Goal: Information Seeking & Learning: Find contact information

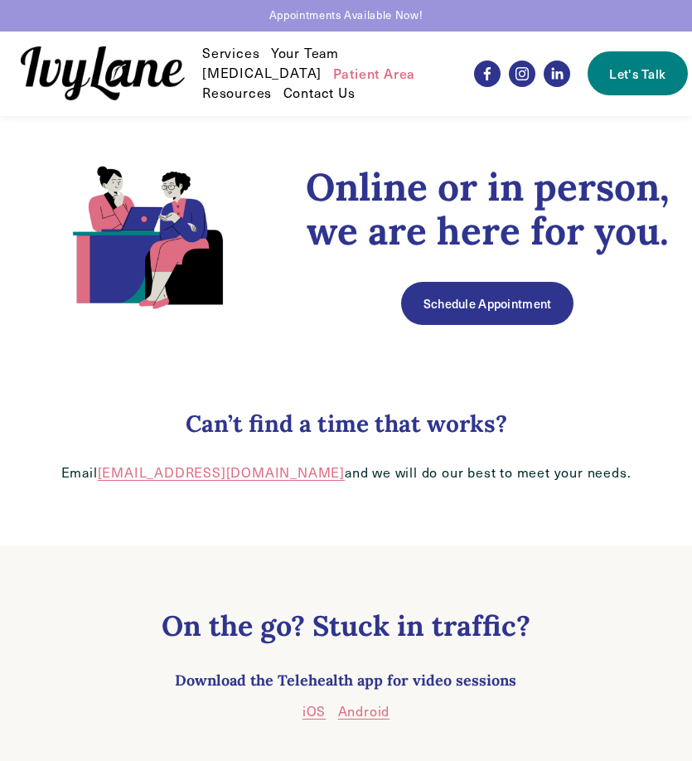
click at [340, 92] on link "Contact Us" at bounding box center [320, 94] width 72 height 20
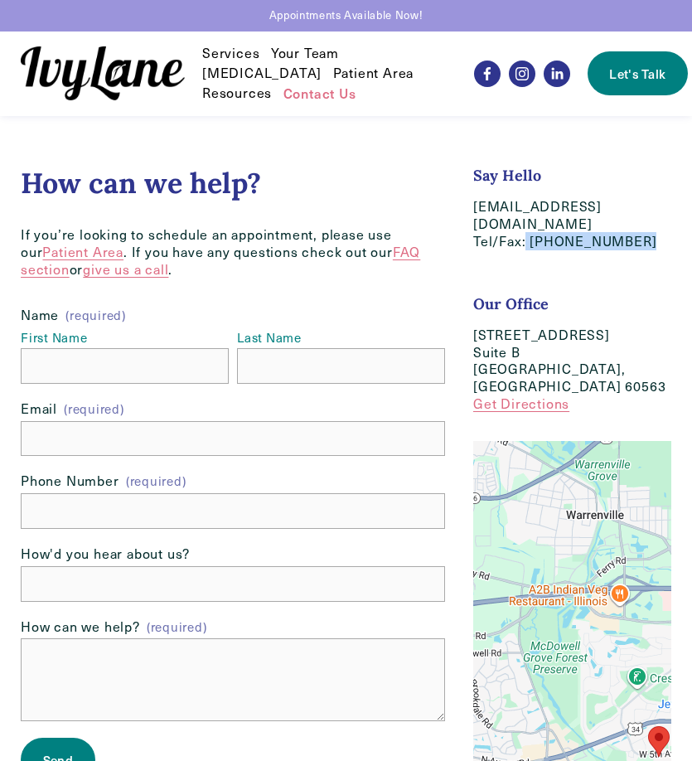
drag, startPoint x: 604, startPoint y: 235, endPoint x: 527, endPoint y: 232, distance: 76.3
click at [527, 232] on p "[EMAIL_ADDRESS][DOMAIN_NAME] Tel/Fax: [PHONE_NUMBER]" at bounding box center [573, 223] width 198 height 51
click at [615, 283] on div "Say Hello [EMAIL_ADDRESS][DOMAIN_NAME] Tel/Fax: [PHONE_NUMBER] Our Office [STRE…" at bounding box center [573, 289] width 198 height 247
drag, startPoint x: 631, startPoint y: 243, endPoint x: 537, endPoint y: 244, distance: 94.5
click at [531, 241] on p "[EMAIL_ADDRESS][DOMAIN_NAME] Tel/Fax: [PHONE_NUMBER]" at bounding box center [573, 223] width 198 height 51
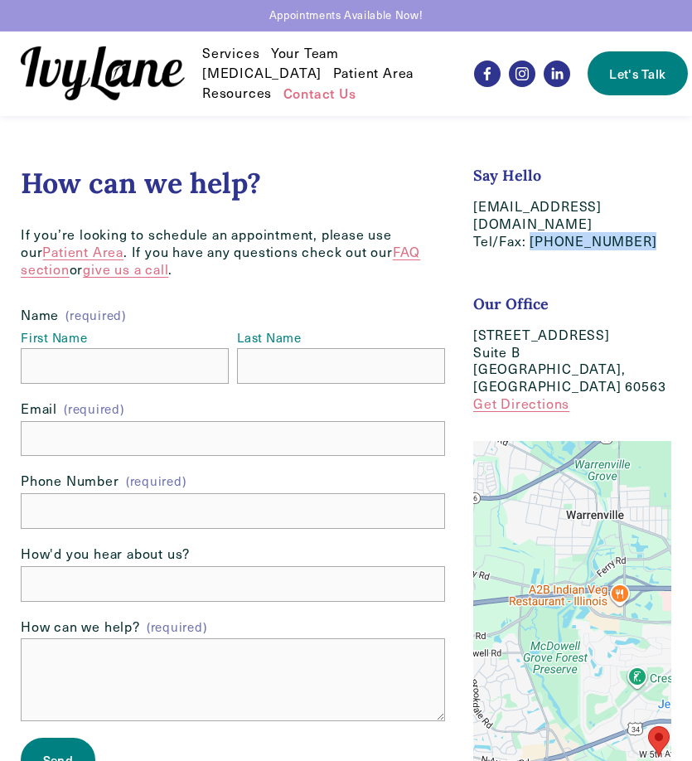
copy p "[PHONE_NUMBER]"
drag, startPoint x: 474, startPoint y: 336, endPoint x: 617, endPoint y: 361, distance: 145.6
click at [617, 361] on p "[STREET_ADDRESS] Get Directions" at bounding box center [573, 370] width 198 height 86
click at [625, 388] on p "[STREET_ADDRESS] Get Directions" at bounding box center [573, 370] width 198 height 86
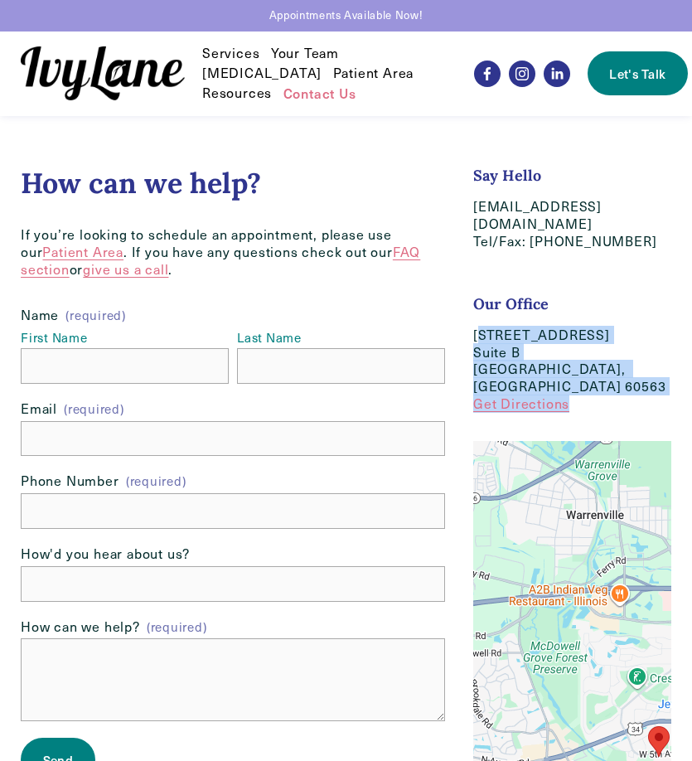
drag, startPoint x: 616, startPoint y: 381, endPoint x: 487, endPoint y: 335, distance: 137.5
click at [482, 333] on p "[STREET_ADDRESS] Get Directions" at bounding box center [573, 370] width 198 height 86
click at [488, 337] on p "[STREET_ADDRESS] Get Directions" at bounding box center [573, 370] width 198 height 86
drag, startPoint x: 474, startPoint y: 335, endPoint x: 610, endPoint y: 367, distance: 139.8
click at [610, 367] on p "[STREET_ADDRESS] Get Directions" at bounding box center [573, 370] width 198 height 86
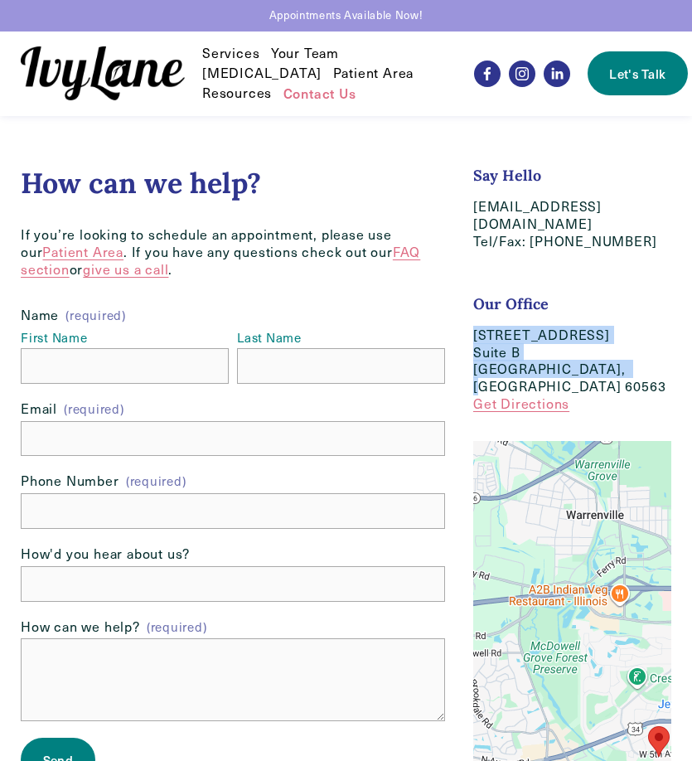
copy p "[STREET_ADDRESS]"
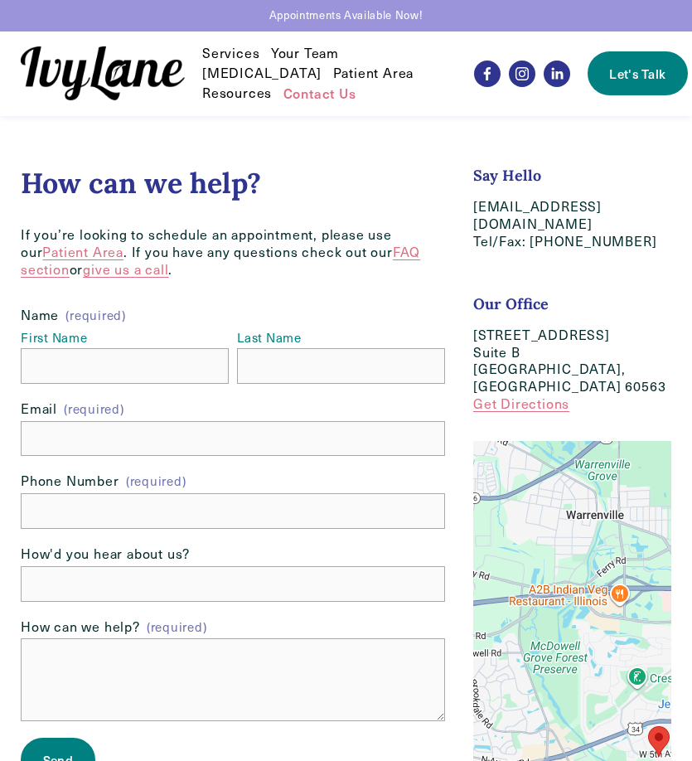
click at [548, 153] on div "How can we help? If you’re looking to schedule an appointment, please use our P…" at bounding box center [346, 504] width 692 height 776
click at [226, 54] on span "Services" at bounding box center [230, 53] width 57 height 17
click at [307, 54] on link "Your Team" at bounding box center [305, 54] width 68 height 20
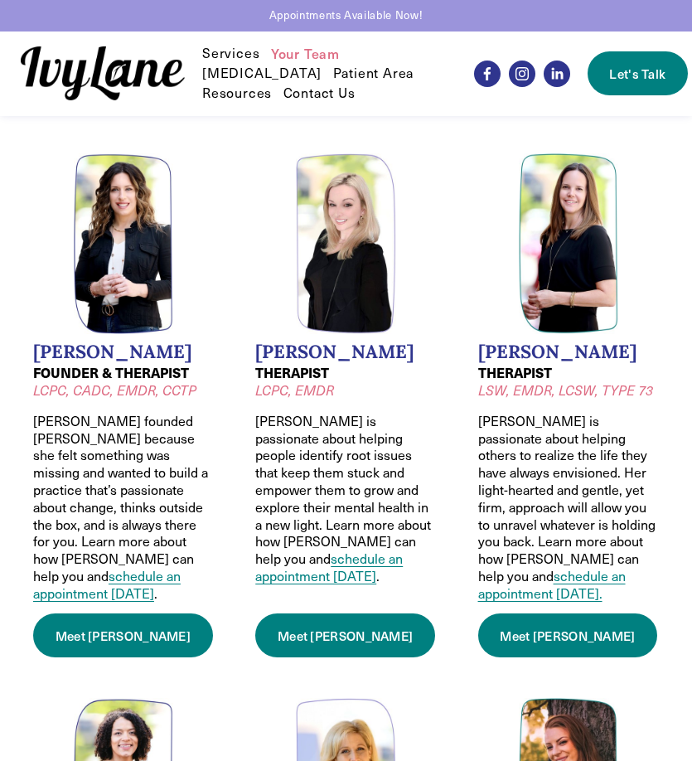
drag, startPoint x: 30, startPoint y: 346, endPoint x: 201, endPoint y: 351, distance: 170.9
click at [201, 351] on li "Wendy Pawelski FOUNDER & THERAPIST LCPC, CADC, EMDR, CCTP Wendy founded Ivy Lan…" at bounding box center [124, 405] width 206 height 529
copy h2 "Wendy Pawelski"
drag, startPoint x: 34, startPoint y: 374, endPoint x: 98, endPoint y: 375, distance: 63.9
click at [98, 375] on strong "FOUNDER & THERAPIST" at bounding box center [111, 372] width 156 height 19
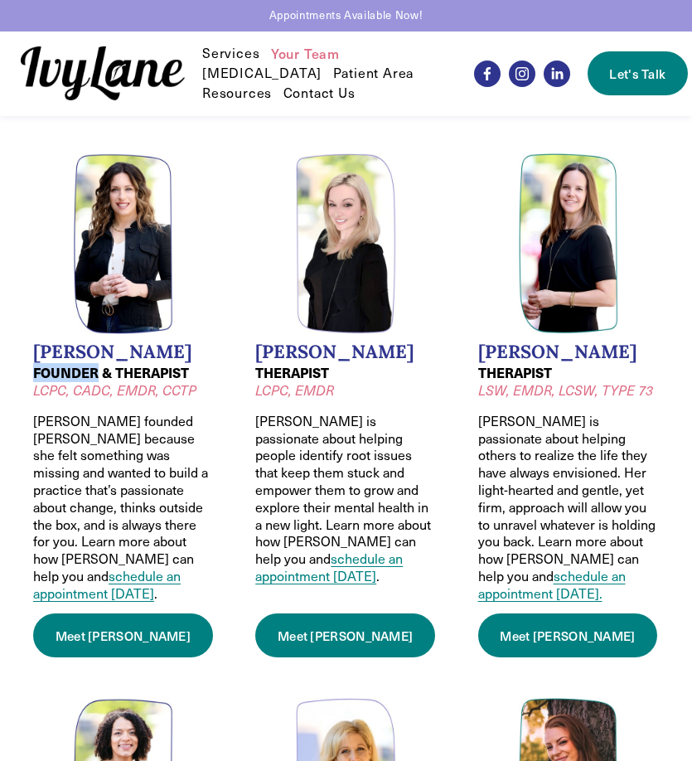
copy strong "FOUNDER"
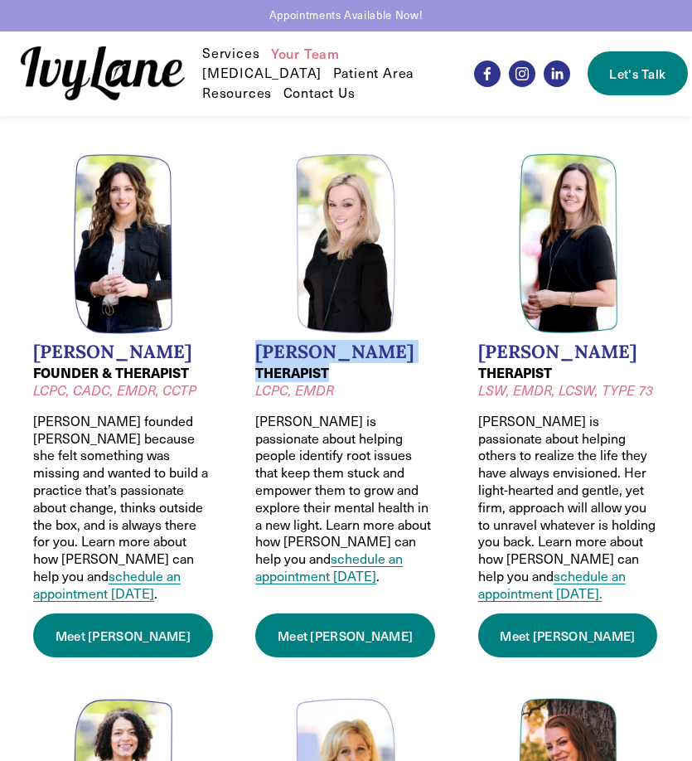
drag, startPoint x: 256, startPoint y: 351, endPoint x: 385, endPoint y: 369, distance: 129.8
click at [385, 368] on li "Jessica Wilkiel THERAPIST LCPC, EMDR Jessica is passionate about helping people…" at bounding box center [346, 405] width 206 height 529
copy div "Jessica Wilkiel THERAPIST"
